Goal: Task Accomplishment & Management: Use online tool/utility

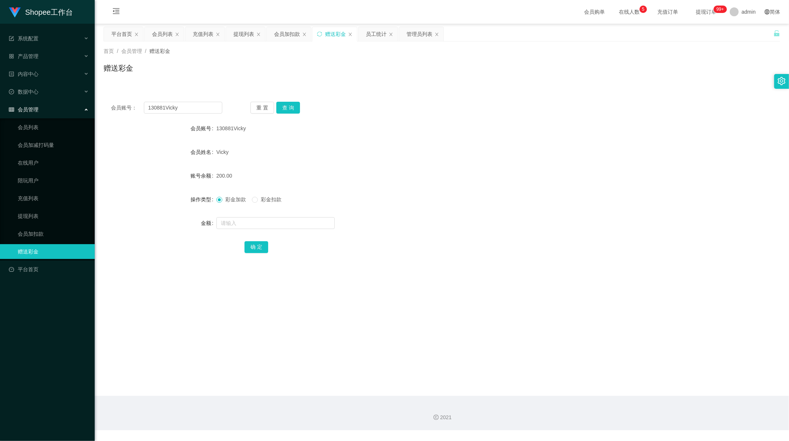
scroll to position [1, 0]
click at [249, 35] on div "提现列表" at bounding box center [243, 34] width 21 height 14
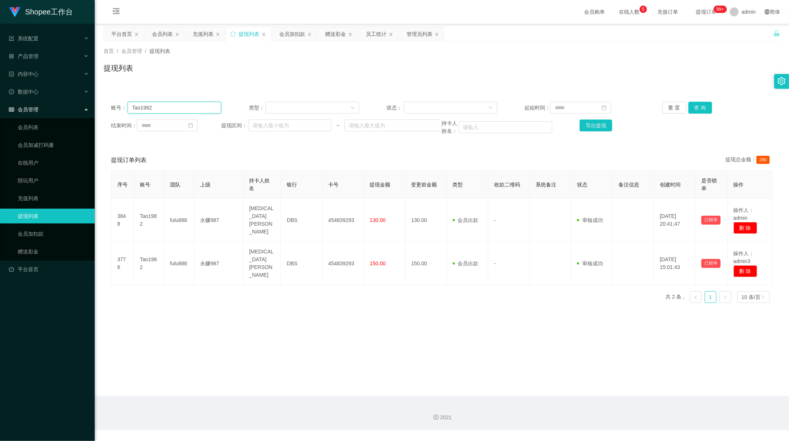
click at [172, 109] on input "Tao1982" at bounding box center [175, 108] width 94 height 12
paste input "93476558"
type input "93476558"
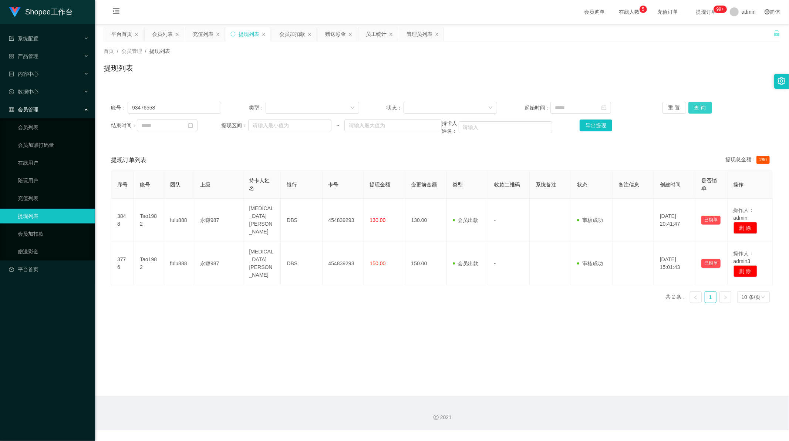
click at [700, 106] on button "查 询" at bounding box center [700, 108] width 24 height 12
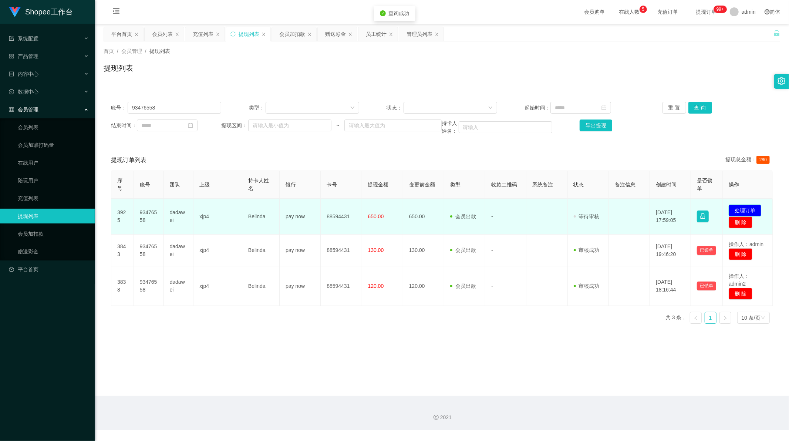
click at [748, 208] on button "处理订单" at bounding box center [745, 211] width 33 height 12
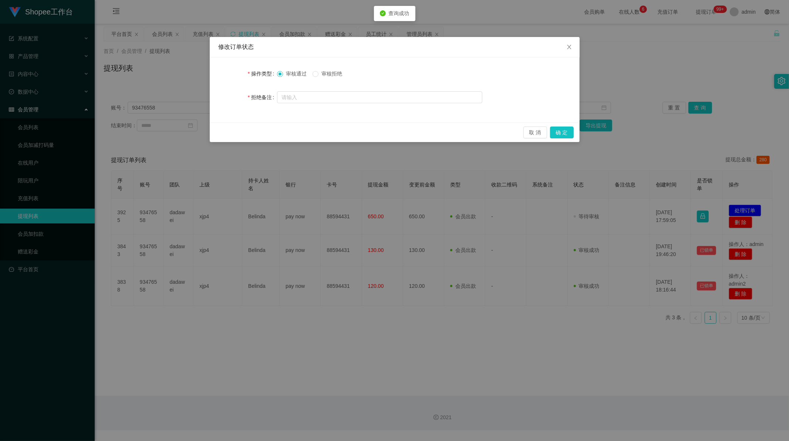
drag, startPoint x: 337, startPoint y: 78, endPoint x: 334, endPoint y: 76, distance: 4.3
click at [337, 78] on div "审核通过 审核拒绝" at bounding box center [379, 73] width 205 height 15
click at [333, 75] on span "审核拒绝" at bounding box center [332, 74] width 27 height 6
click at [553, 129] on button "确 定" at bounding box center [562, 133] width 24 height 12
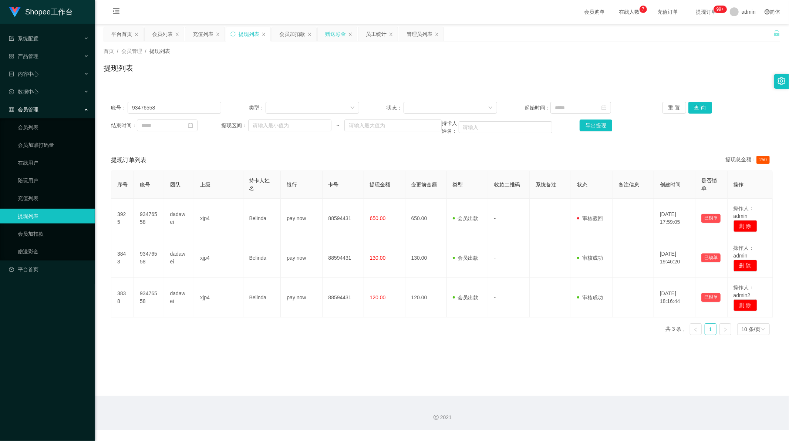
click at [336, 38] on div "赠送彩金" at bounding box center [335, 34] width 21 height 14
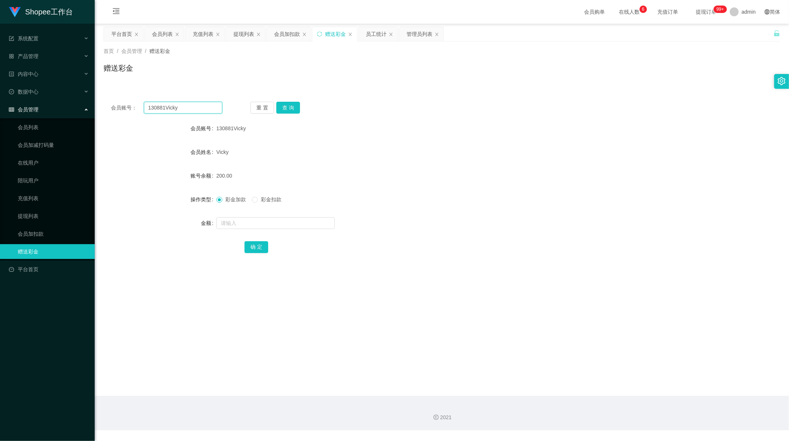
click at [175, 110] on input "130881Vicky" at bounding box center [183, 108] width 79 height 12
paste input "Weishi599"
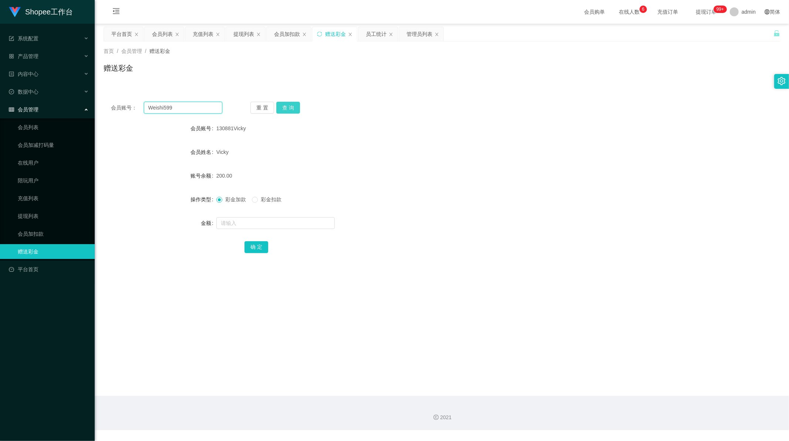
type input "Weishi599"
click at [284, 102] on button "查 询" at bounding box center [288, 108] width 24 height 12
click at [252, 223] on input "text" at bounding box center [275, 223] width 118 height 12
paste input "5000"
type input "5000"
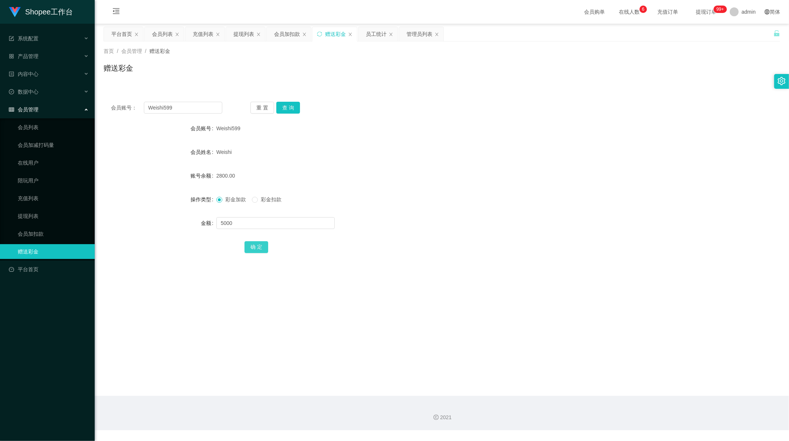
click at [253, 251] on button "确 定" at bounding box center [257, 247] width 24 height 12
